Goal: Information Seeking & Learning: Find specific page/section

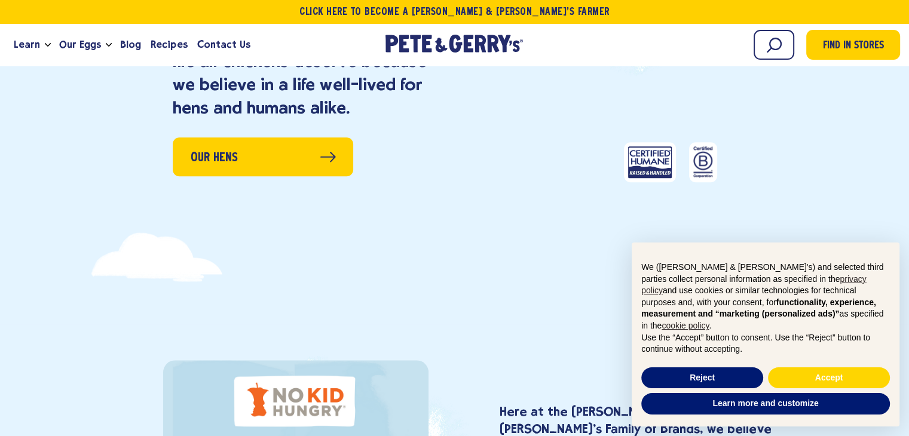
scroll to position [1196, 0]
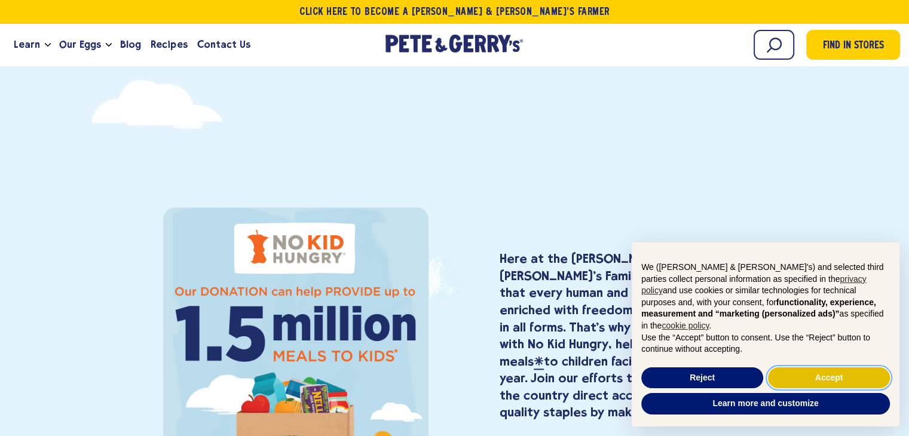
click at [787, 384] on button "Accept" at bounding box center [829, 379] width 122 height 22
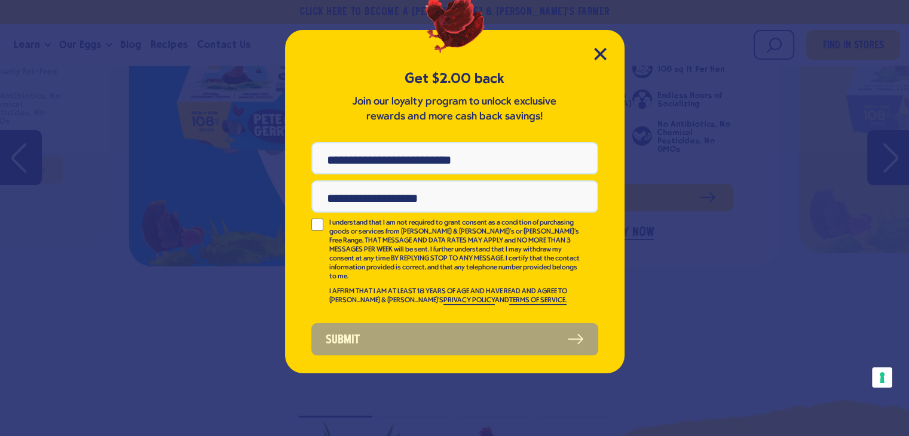
scroll to position [0, 0]
click at [600, 58] on icon "Close Modal" at bounding box center [600, 54] width 13 height 13
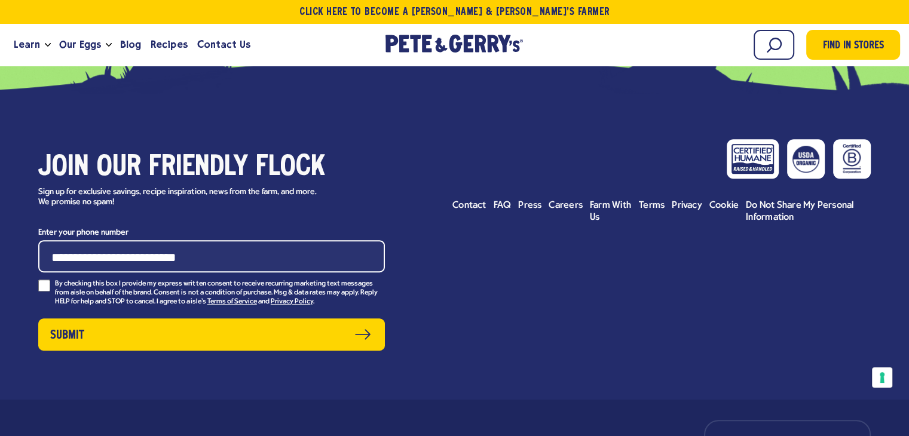
scroll to position [5377, 0]
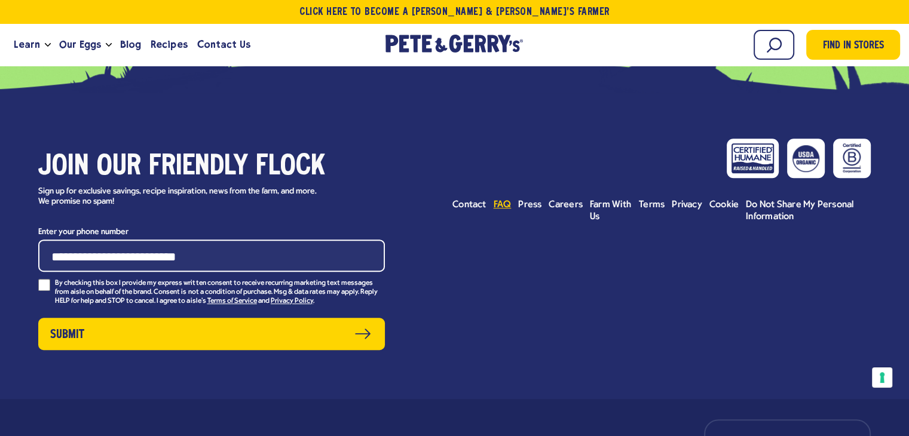
click at [502, 200] on span "FAQ" at bounding box center [503, 205] width 18 height 10
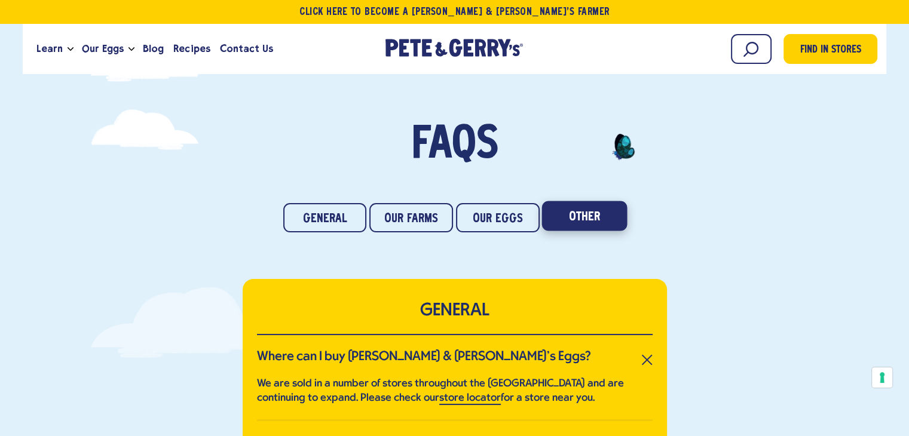
click at [582, 213] on link "Other" at bounding box center [584, 216] width 85 height 30
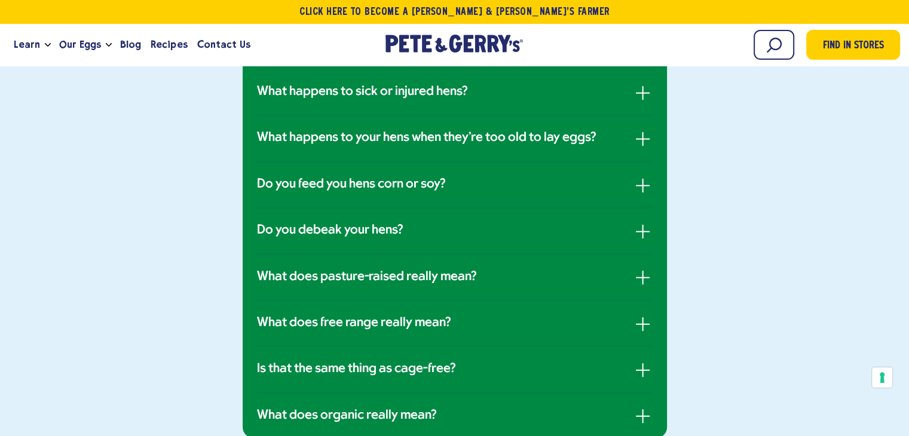
scroll to position [890, 0]
